Goal: Check status: Check status

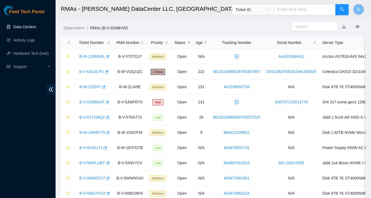
click at [32, 29] on link "Data Centers" at bounding box center [24, 27] width 23 height 4
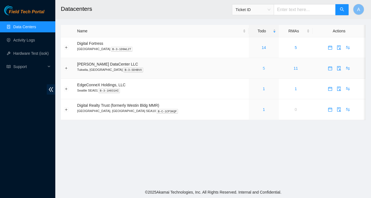
click at [263, 68] on link "5" at bounding box center [264, 68] width 2 height 4
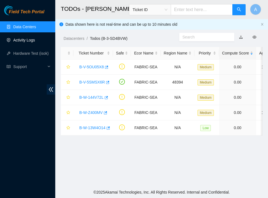
click at [27, 42] on link "Activity Logs" at bounding box center [24, 40] width 22 height 4
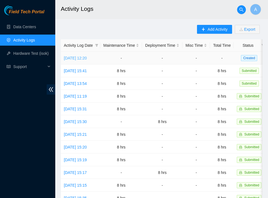
click at [87, 59] on link "Tue, 07 Oct 2025 12:20" at bounding box center [75, 58] width 23 height 4
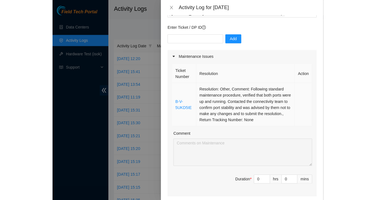
scroll to position [43, 0]
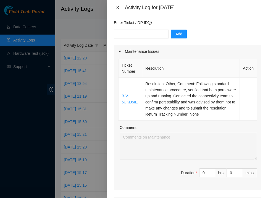
click at [117, 9] on icon "close" at bounding box center [118, 7] width 4 height 4
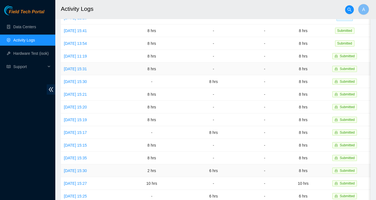
scroll to position [0, 0]
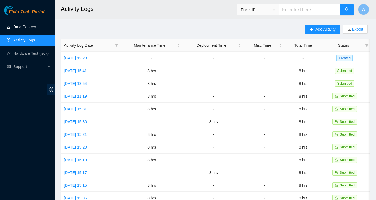
click at [23, 29] on link "Data Centers" at bounding box center [24, 27] width 23 height 4
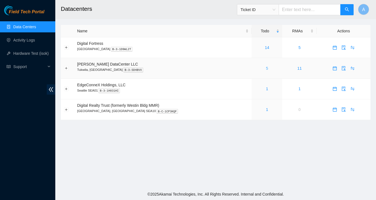
click at [266, 69] on link "5" at bounding box center [267, 68] width 2 height 4
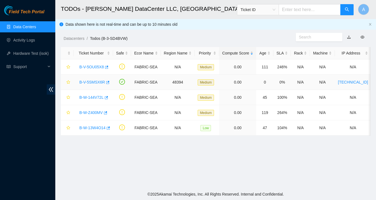
click at [98, 83] on link "B-V-5SMSX6R" at bounding box center [92, 82] width 26 height 4
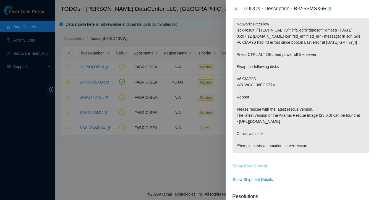
scroll to position [96, 0]
click at [203, 84] on div at bounding box center [188, 100] width 376 height 200
click at [236, 9] on icon "close" at bounding box center [236, 9] width 4 height 4
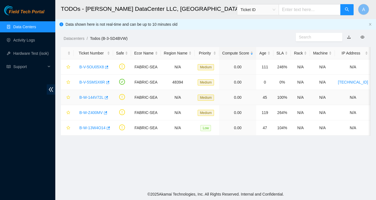
scroll to position [104, 0]
